Goal: Task Accomplishment & Management: Manage account settings

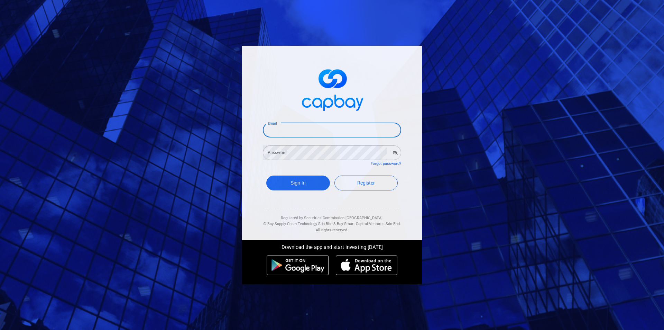
click at [293, 130] on input "Email" at bounding box center [332, 130] width 138 height 15
type input "[EMAIL_ADDRESS][DOMAIN_NAME]"
click at [274, 151] on div "Password Password" at bounding box center [332, 152] width 138 height 16
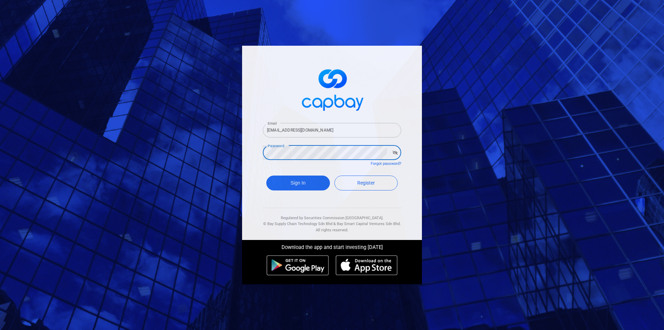
click at [266, 175] on button "Sign In" at bounding box center [298, 182] width 64 height 15
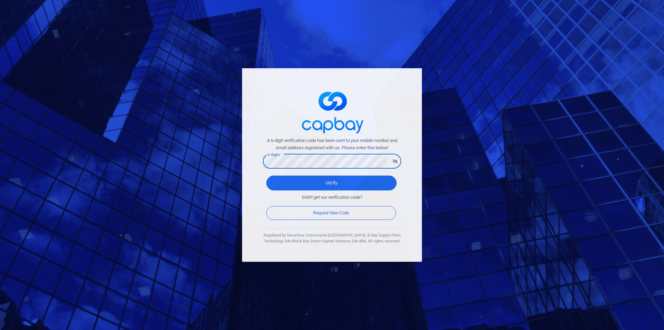
click at [266, 175] on button "Verify" at bounding box center [331, 182] width 130 height 15
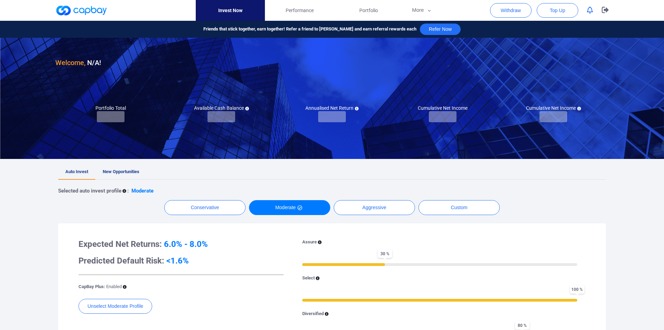
checkbox input "true"
